Goal: Entertainment & Leisure: Consume media (video, audio)

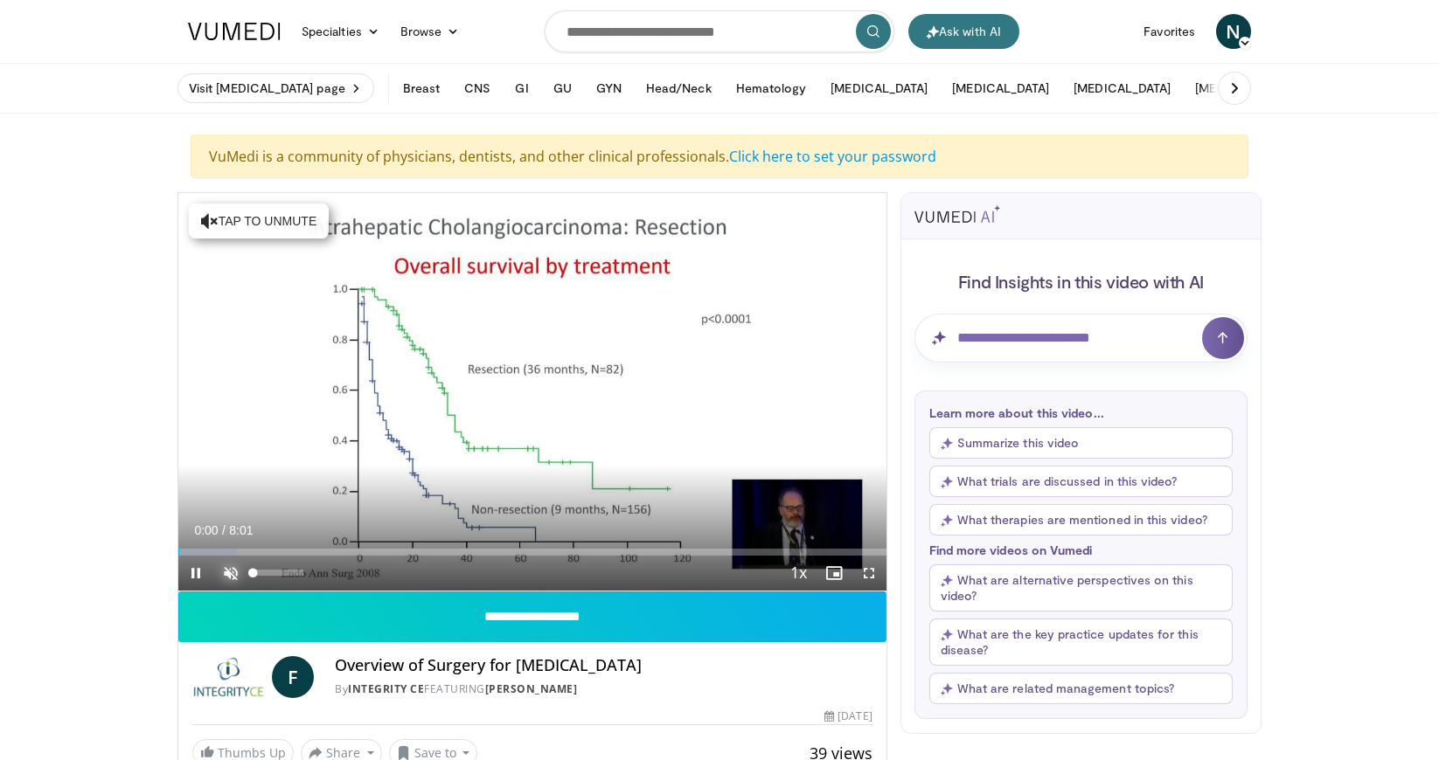
click at [235, 572] on span "Video Player" at bounding box center [230, 573] width 35 height 35
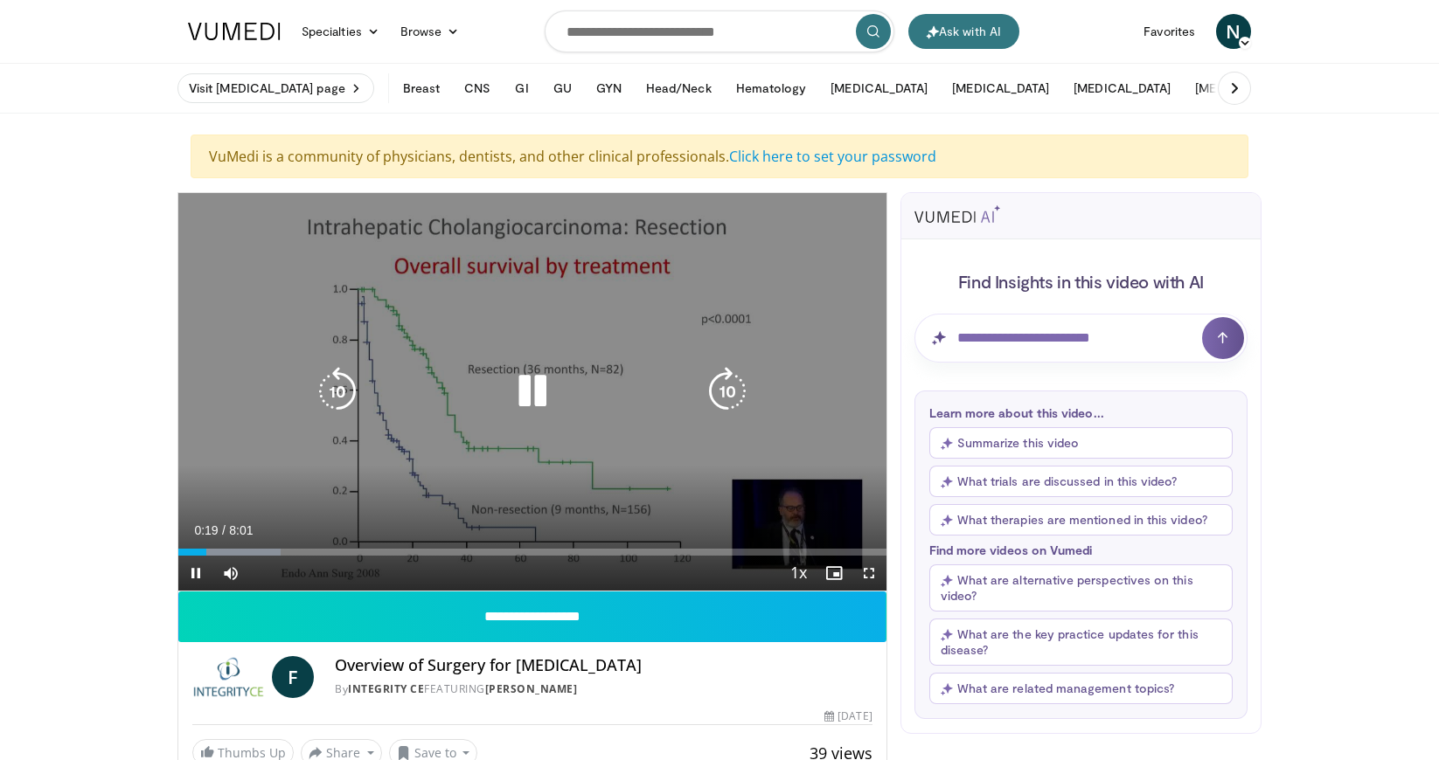
click at [551, 382] on icon "Video Player" at bounding box center [532, 391] width 49 height 49
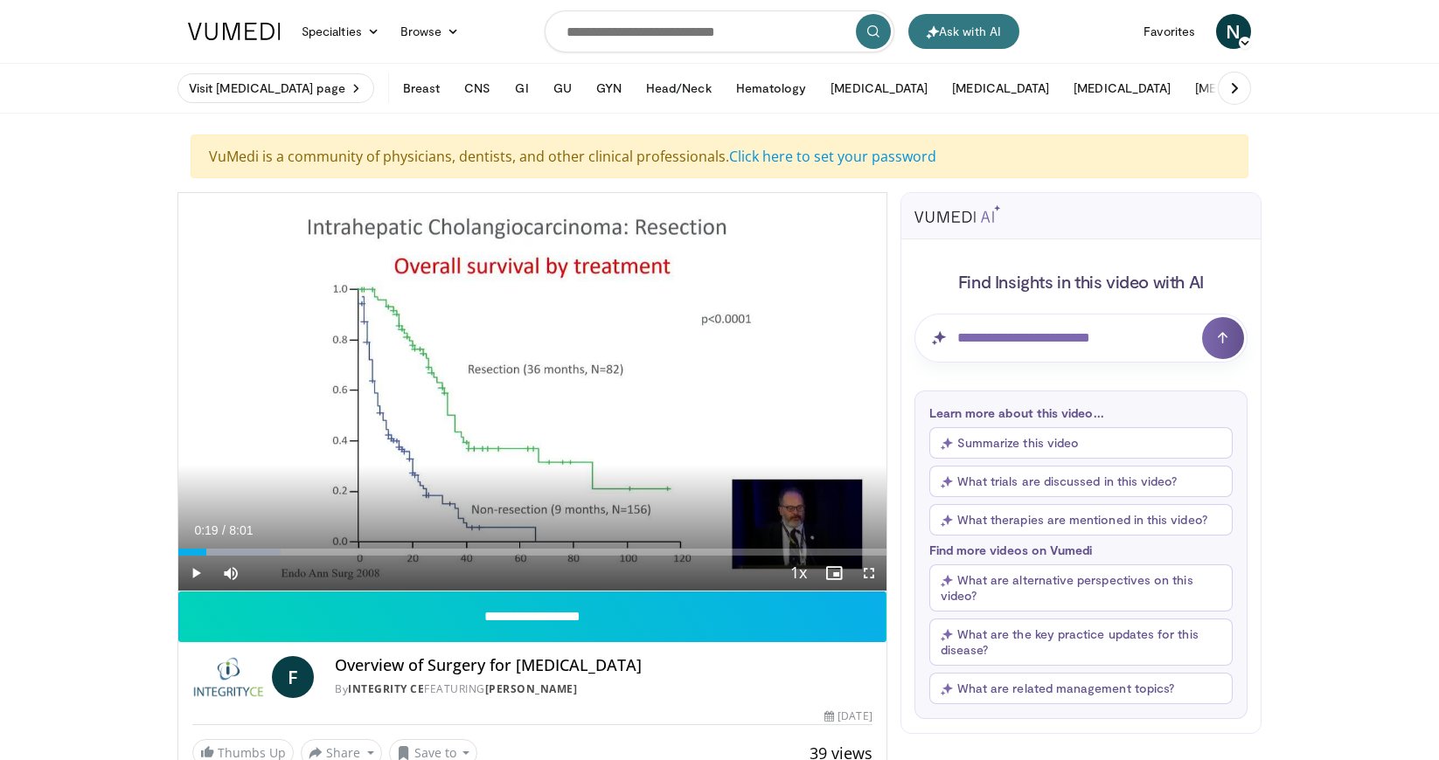
click at [187, 574] on span "Video Player" at bounding box center [195, 573] width 35 height 35
